Goal: Task Accomplishment & Management: Use online tool/utility

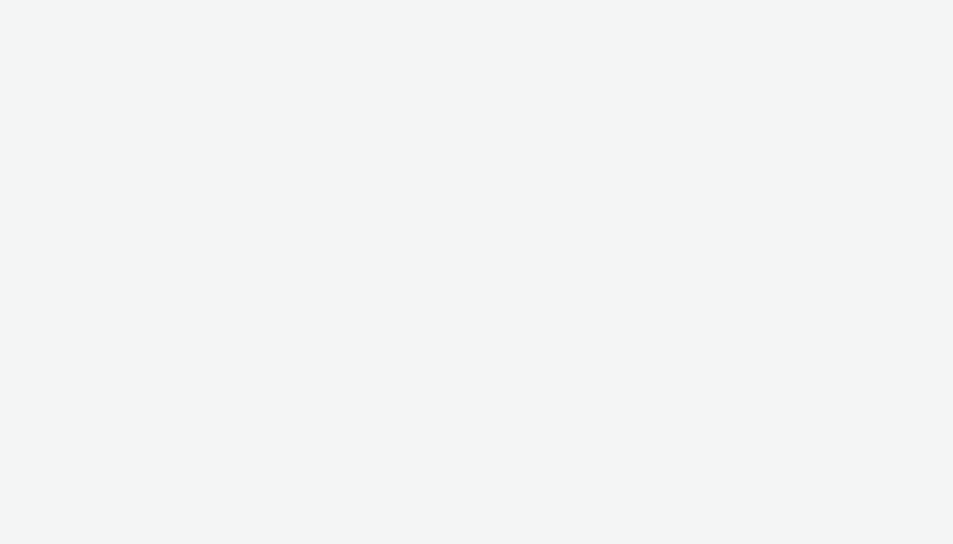
select select "71807724-10f7-4e4c-8b0a-169380968deb"
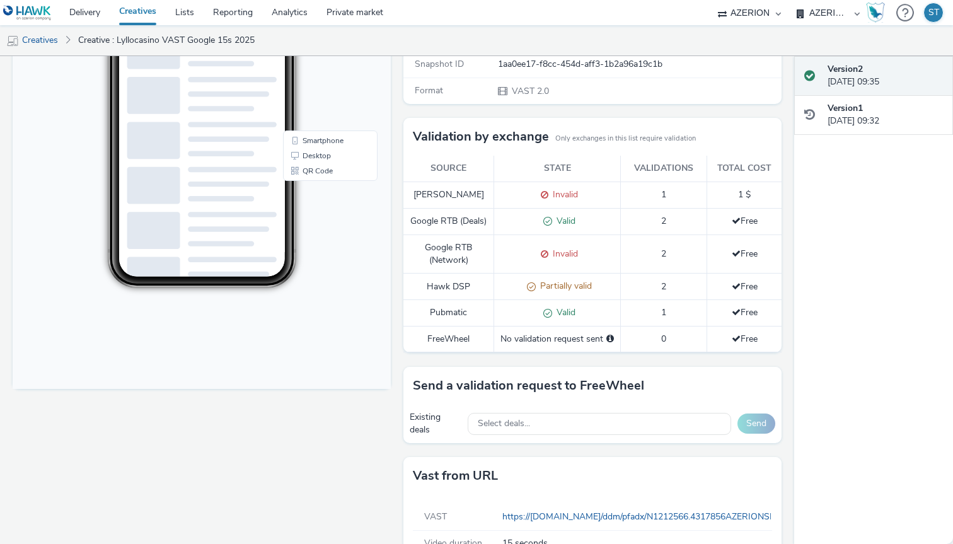
scroll to position [327, 0]
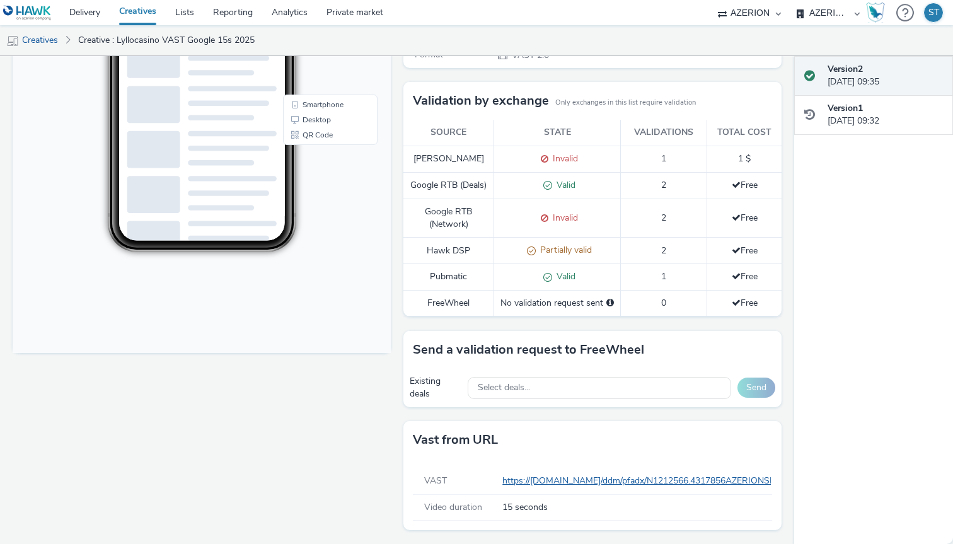
drag, startPoint x: 494, startPoint y: 482, endPoint x: 755, endPoint y: 492, distance: 261.0
click at [755, 492] on div "VAST https://ad.doubleclick.net/ddm/pfadx/N1212566.4317856AZERIONSE/B33070954.4…" at bounding box center [592, 481] width 359 height 26
copy div "https://ad.doubleclick.net/ddm/pfadx/N1212566.4317856AZERIONSE/B33070954.414910…"
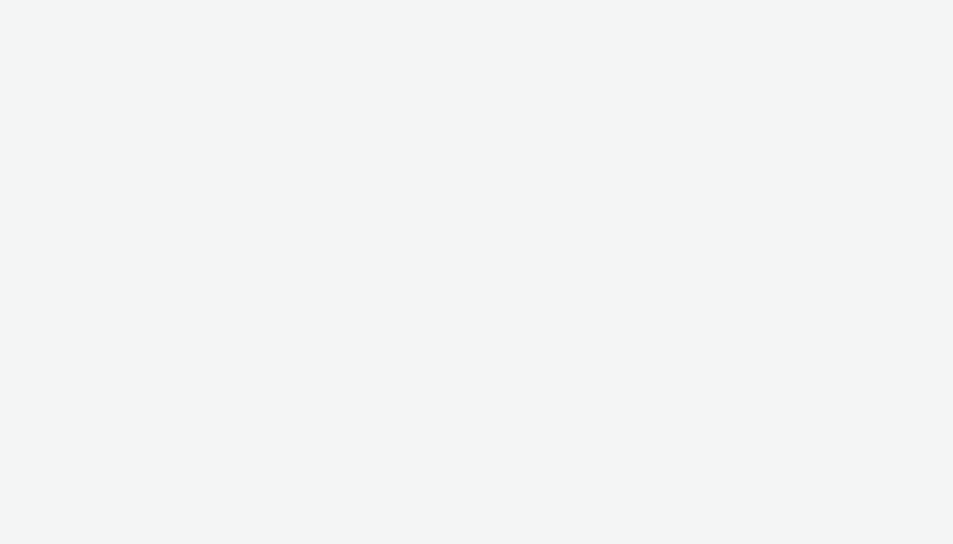
select select "71807724-10f7-4e4c-8b0a-169380968deb"
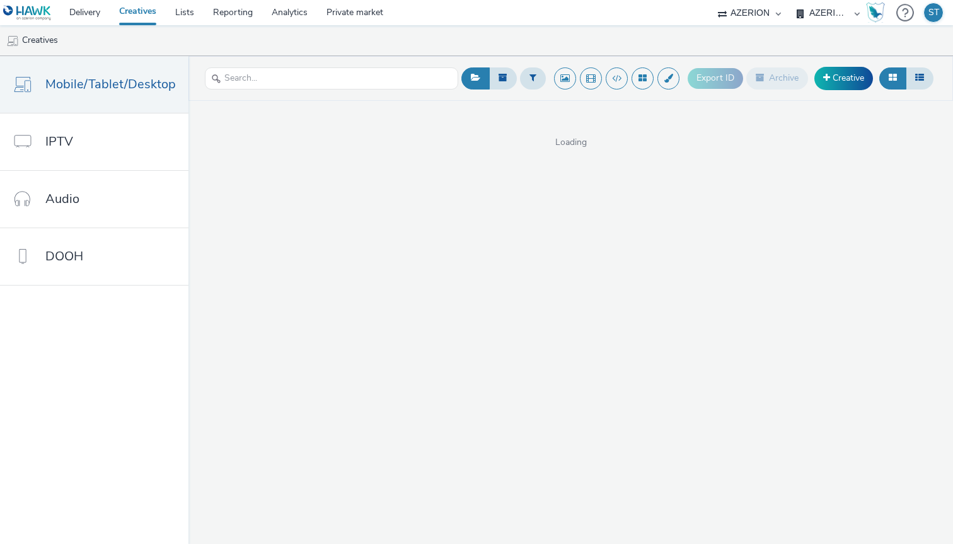
select select "72d91114-7b95-43df-950f-d064ccca4203"
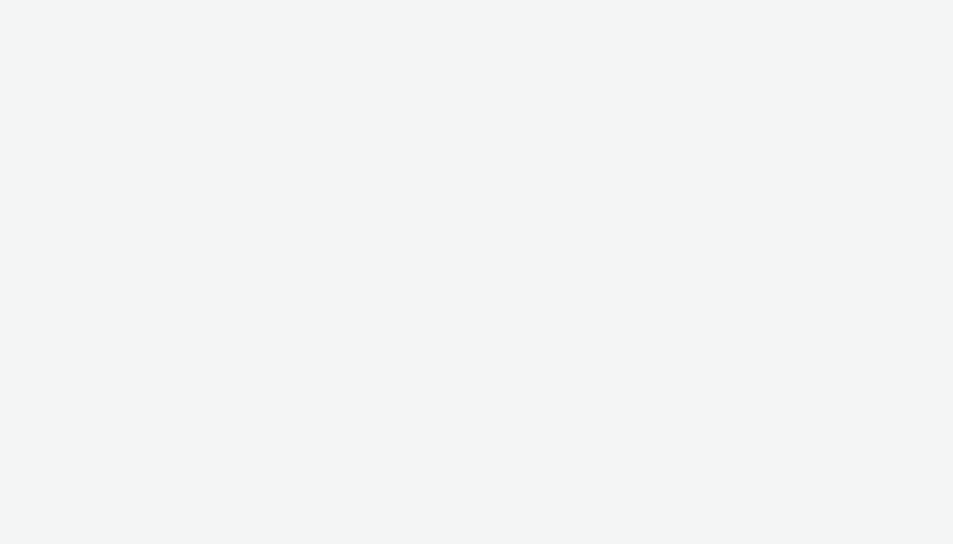
select select "72d91114-7b95-43df-950f-d064ccca4203"
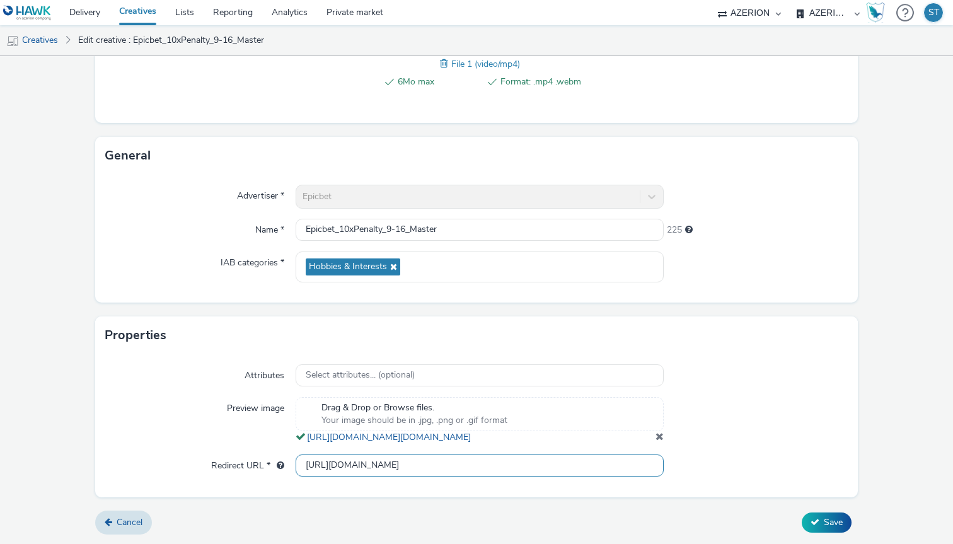
scroll to position [0, 127]
drag, startPoint x: 525, startPoint y: 465, endPoint x: 707, endPoint y: 465, distance: 181.5
click at [707, 465] on div "Redirect URL * https://epicbet.com/en/casino-welcome?utm_source=hano-media&utm_…" at bounding box center [476, 465] width 742 height 23
click at [374, 462] on input "https://epicbet.com/en/casino-welcome?utm_source=hano-media&utm_medium=paid&utm…" at bounding box center [480, 465] width 368 height 22
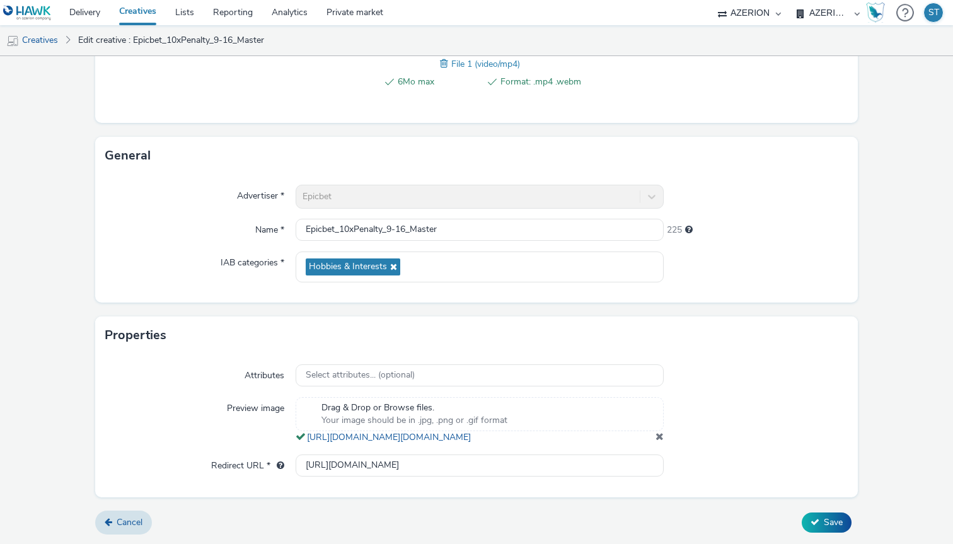
click at [849, 182] on form "Edit creative Content Upload type File upload Vast XML Vast Url Vast type Vast …" at bounding box center [476, 153] width 953 height 781
drag, startPoint x: 301, startPoint y: 464, endPoint x: 292, endPoint y: 465, distance: 9.5
click at [292, 465] on div "Redirect URL * https://epicbet.com/en/casino-welcome?utm_source=hano-media&utm_…" at bounding box center [476, 465] width 742 height 23
